Goal: Information Seeking & Learning: Learn about a topic

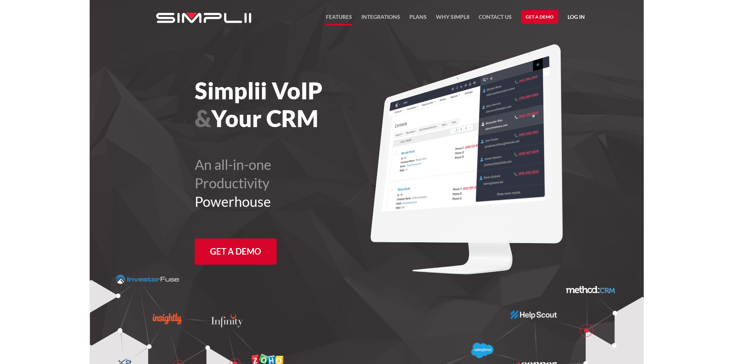
click at [332, 15] on link "FEATURES" at bounding box center [339, 18] width 26 height 13
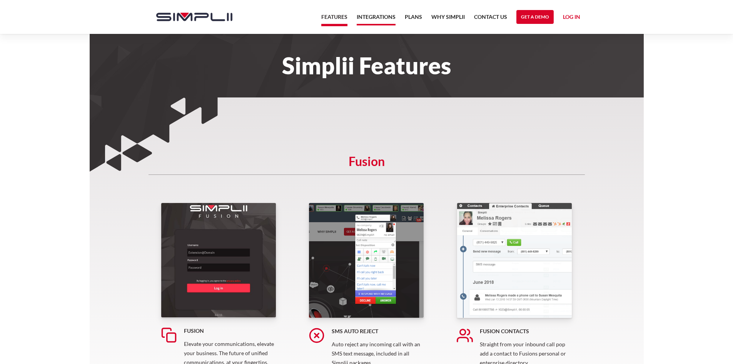
click at [378, 18] on link "Integrations" at bounding box center [376, 18] width 39 height 13
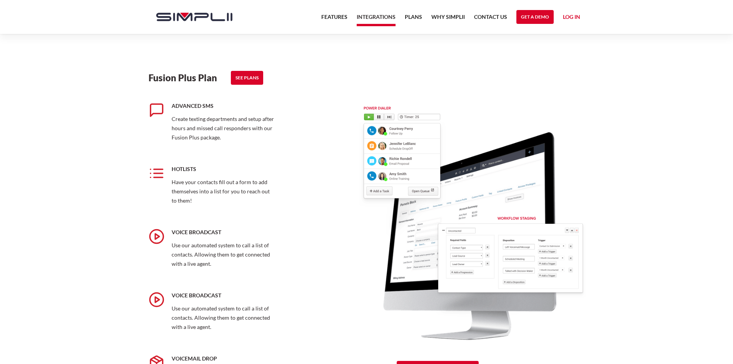
scroll to position [731, 0]
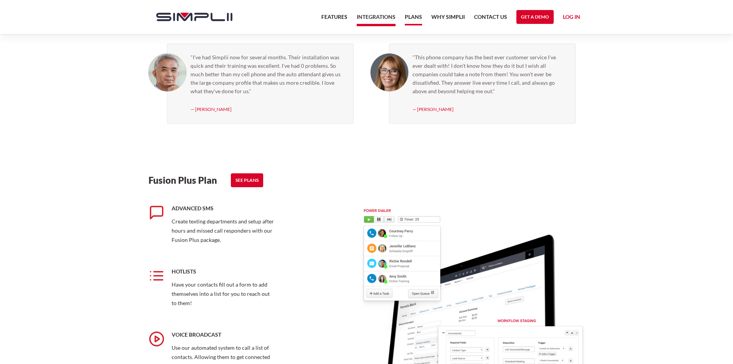
click at [416, 15] on link "Plans" at bounding box center [413, 18] width 17 height 13
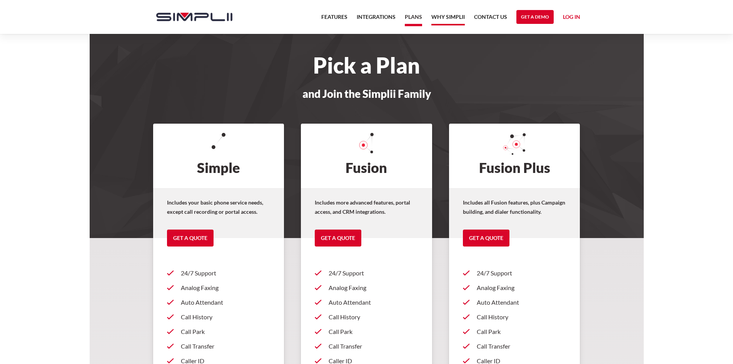
click at [442, 18] on link "Why Simplii" at bounding box center [447, 18] width 33 height 13
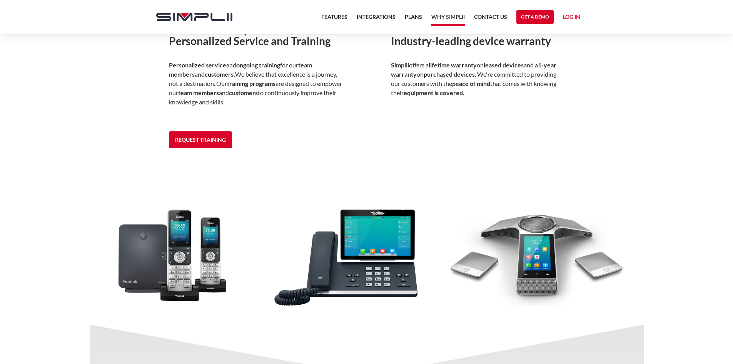
scroll to position [718, 0]
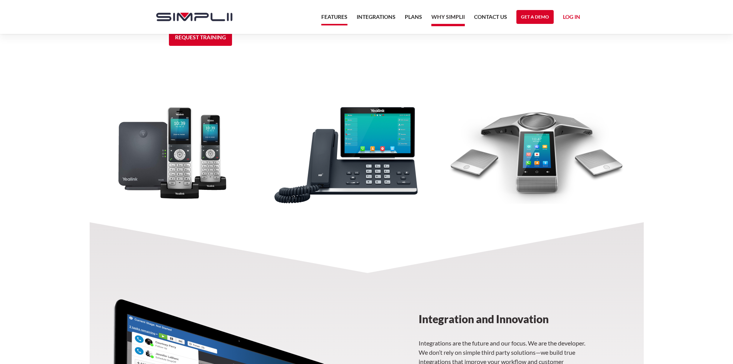
click at [331, 15] on link "Features" at bounding box center [334, 18] width 26 height 13
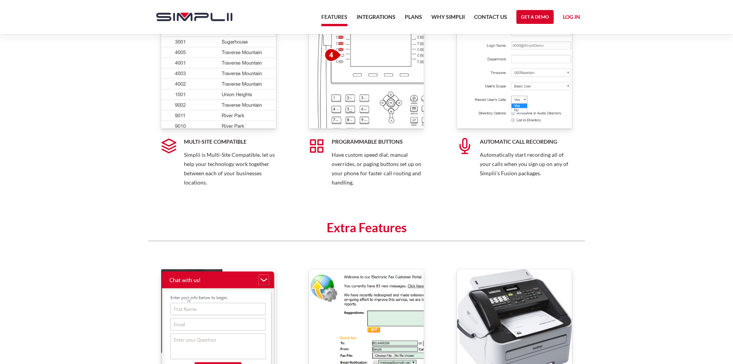
scroll to position [5395, 0]
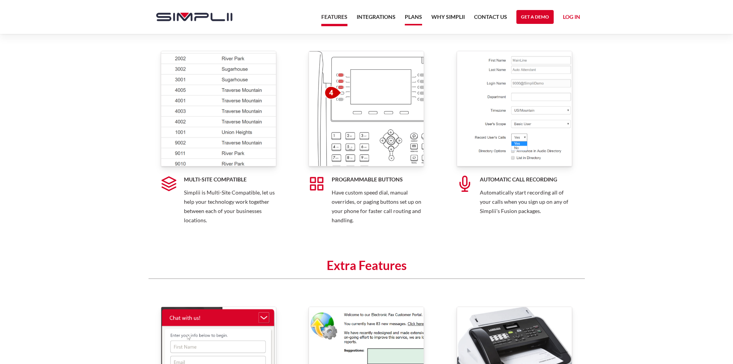
click at [411, 17] on link "Plans" at bounding box center [413, 18] width 17 height 13
